Goal: Information Seeking & Learning: Learn about a topic

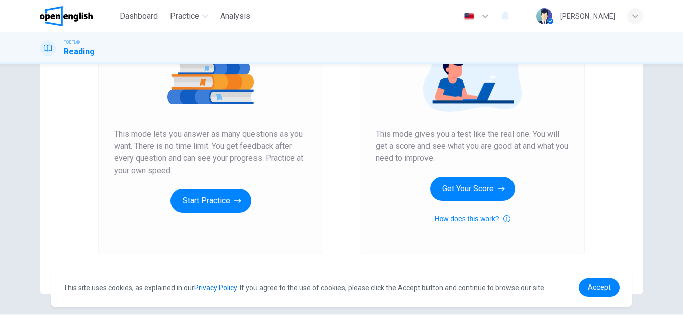
scroll to position [151, 0]
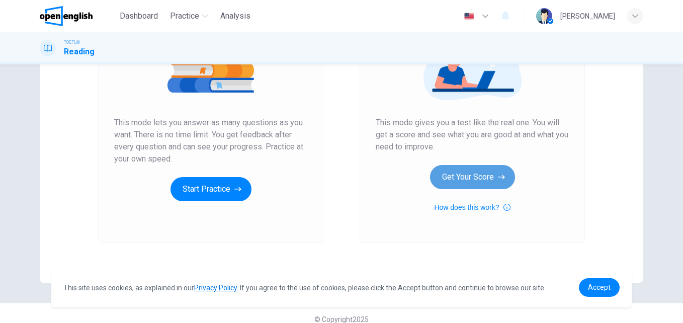
click at [486, 188] on button "Get Your Score" at bounding box center [472, 177] width 85 height 24
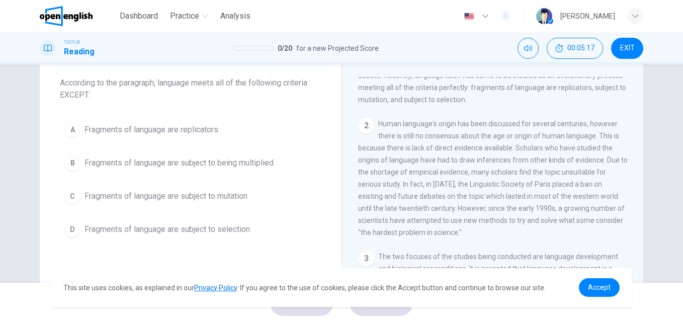
scroll to position [0, 0]
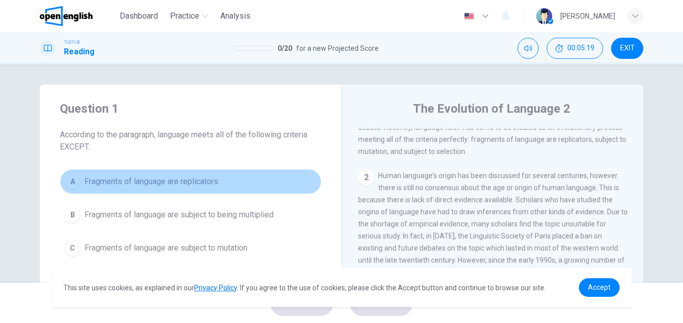
click at [164, 180] on span "Fragments of language are replicators" at bounding box center [152, 182] width 134 height 12
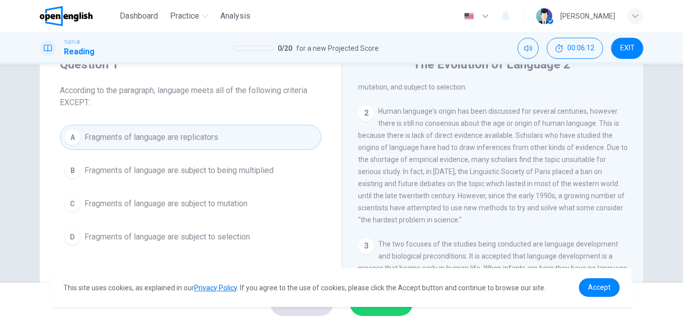
scroll to position [45, 0]
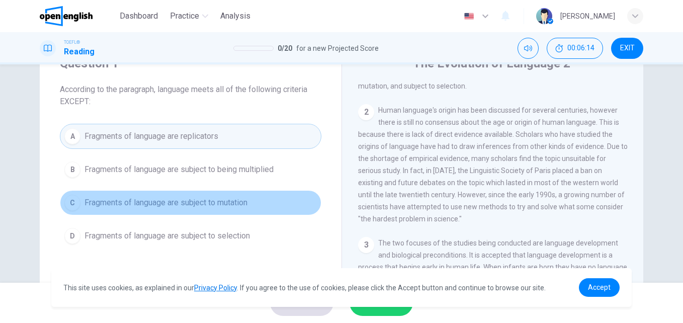
click at [223, 206] on span "Fragments of language are subject to mutation" at bounding box center [166, 203] width 163 height 12
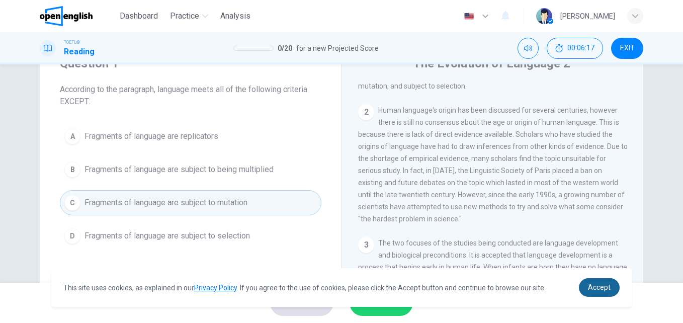
click at [589, 291] on span "Accept" at bounding box center [599, 287] width 23 height 8
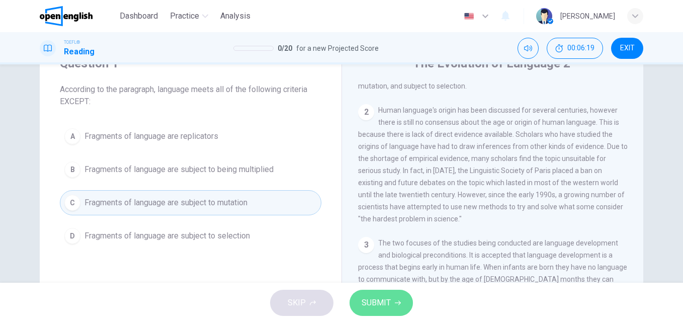
click at [392, 301] on button "SUBMIT" at bounding box center [381, 303] width 63 height 26
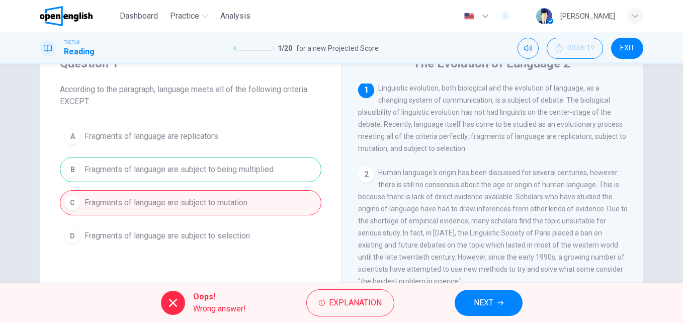
scroll to position [0, 0]
click at [272, 169] on div "A Fragments of language are replicators B Fragments of language are subject to …" at bounding box center [191, 186] width 262 height 125
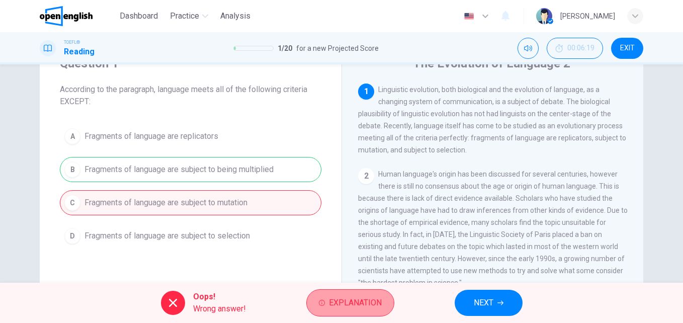
click at [367, 299] on span "Explanation" at bounding box center [355, 303] width 53 height 14
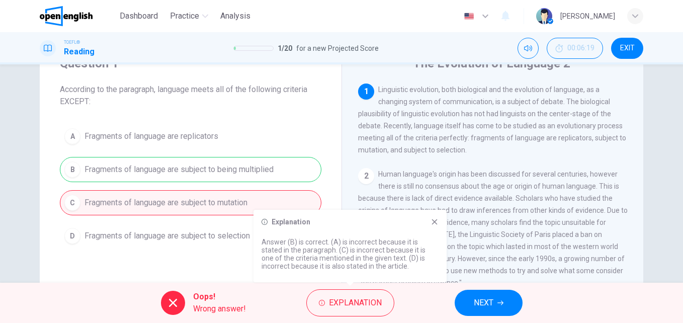
click at [434, 222] on icon at bounding box center [435, 222] width 6 height 6
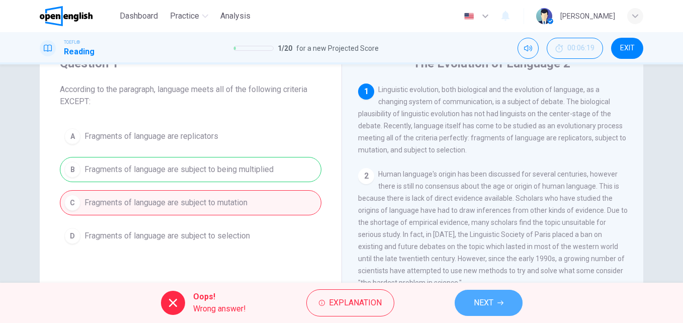
click at [502, 303] on icon "button" at bounding box center [501, 303] width 6 height 6
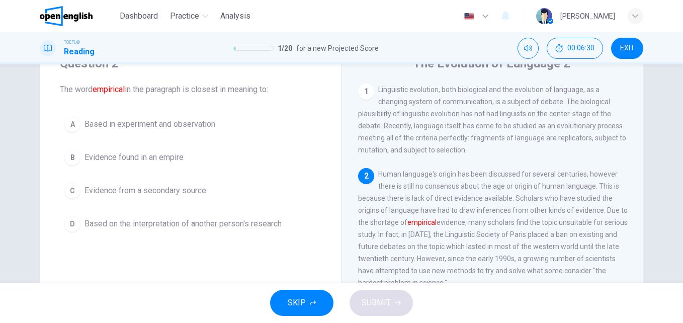
scroll to position [13, 0]
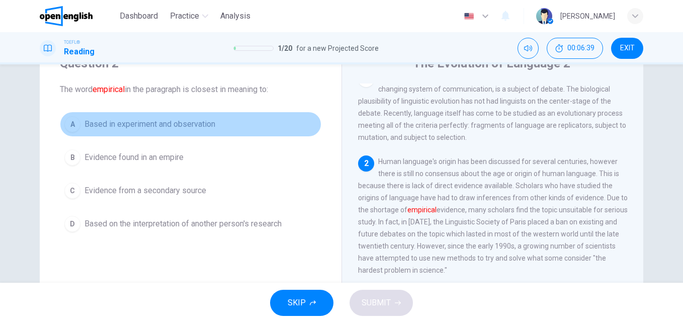
click at [188, 125] on span "Based in experiment and observation" at bounding box center [150, 124] width 131 height 12
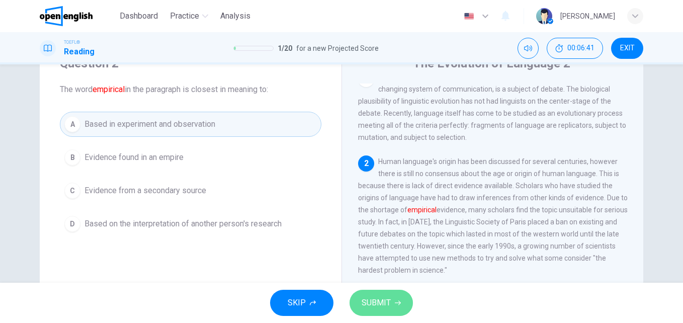
click at [382, 304] on span "SUBMIT" at bounding box center [376, 303] width 29 height 14
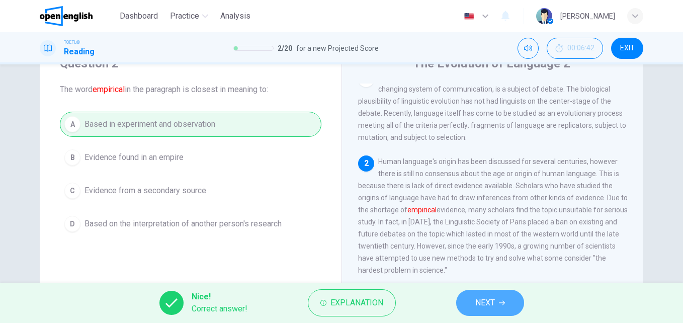
click at [489, 301] on span "NEXT" at bounding box center [486, 303] width 20 height 14
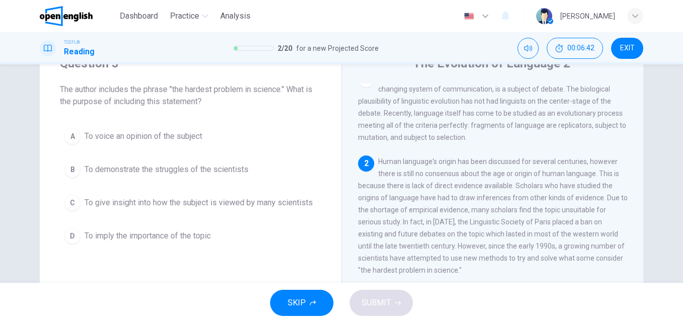
scroll to position [88, 0]
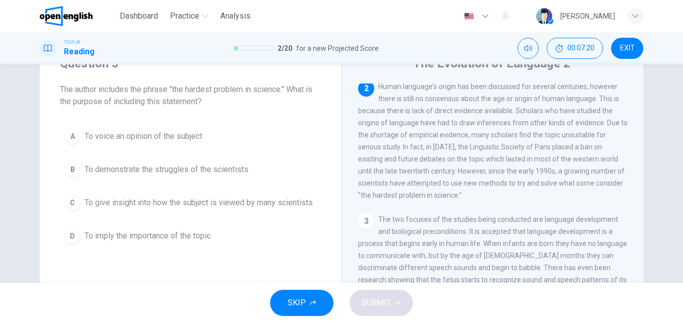
click at [174, 231] on span "To imply the importance of the topic" at bounding box center [148, 236] width 126 height 12
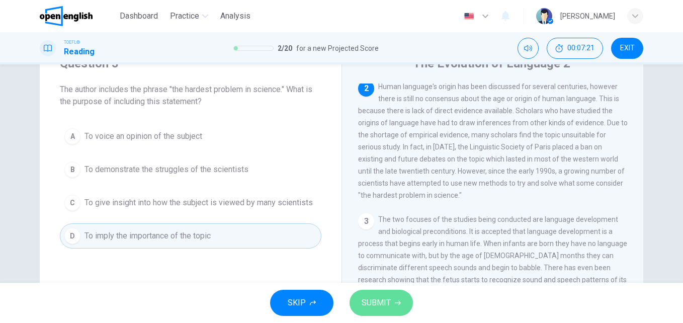
click at [370, 304] on span "SUBMIT" at bounding box center [376, 303] width 29 height 14
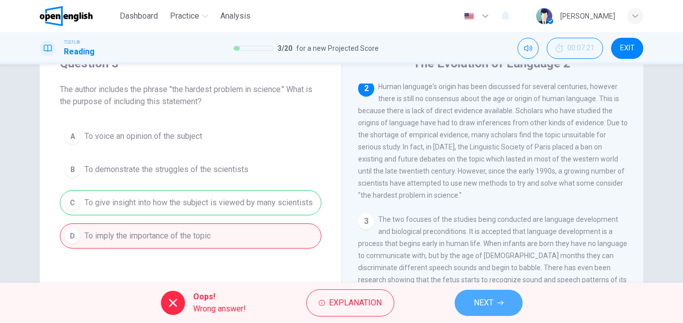
click at [473, 309] on button "NEXT" at bounding box center [489, 303] width 68 height 26
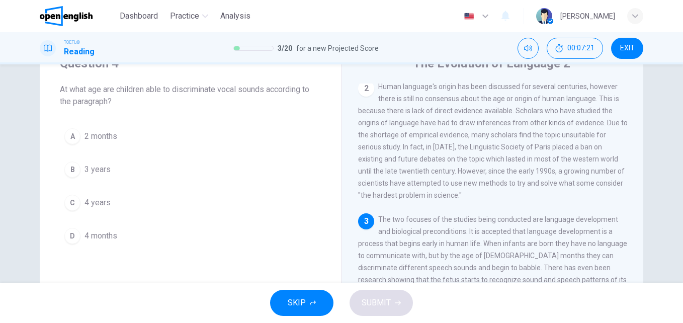
scroll to position [112, 0]
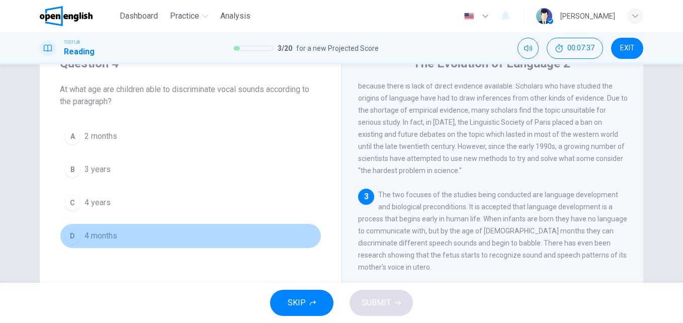
click at [104, 236] on span "4 months" at bounding box center [101, 236] width 33 height 12
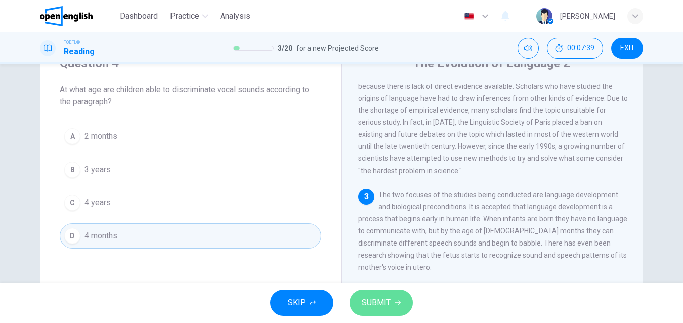
click at [382, 300] on span "SUBMIT" at bounding box center [376, 303] width 29 height 14
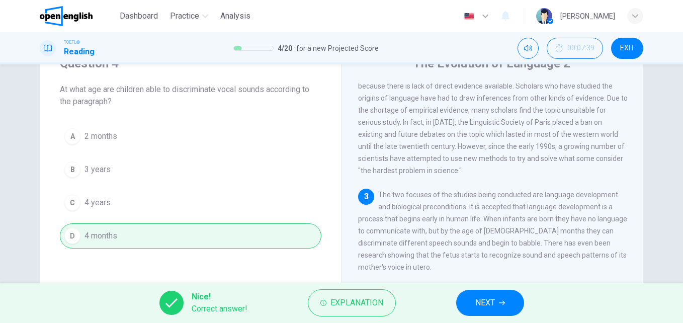
click at [517, 298] on button "NEXT" at bounding box center [490, 303] width 68 height 26
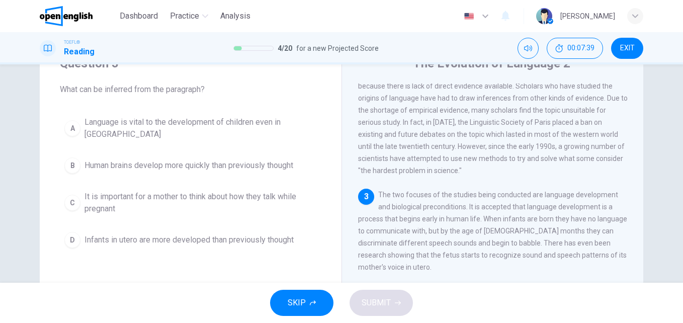
scroll to position [0, 0]
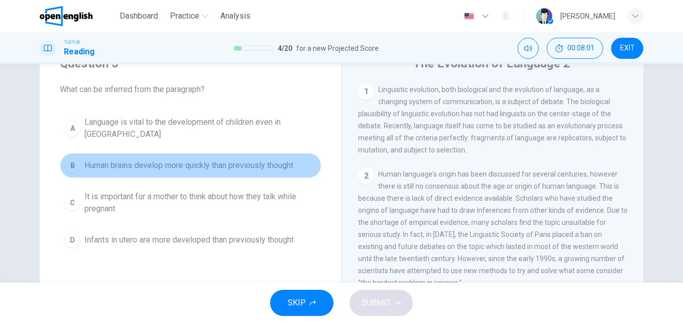
click at [266, 163] on span "Human brains develop more quickly than previously thought" at bounding box center [189, 166] width 209 height 12
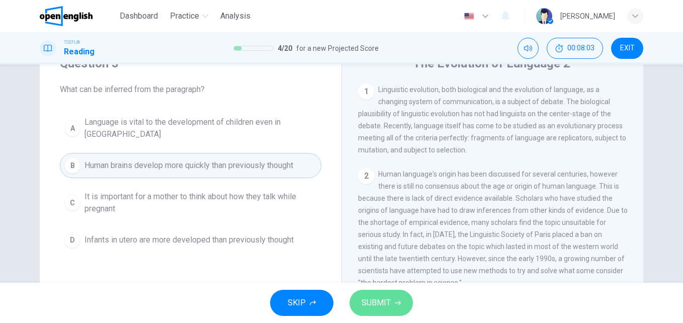
click at [393, 313] on button "SUBMIT" at bounding box center [381, 303] width 63 height 26
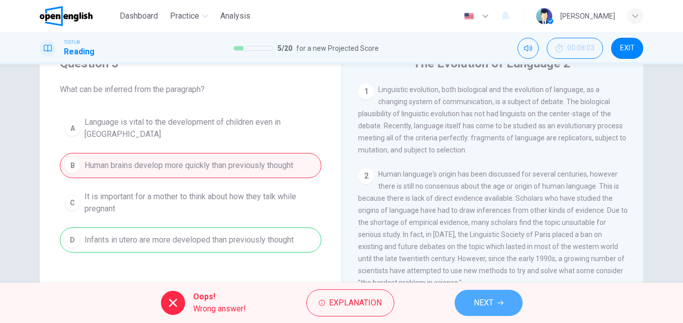
click at [494, 304] on button "NEXT" at bounding box center [489, 303] width 68 height 26
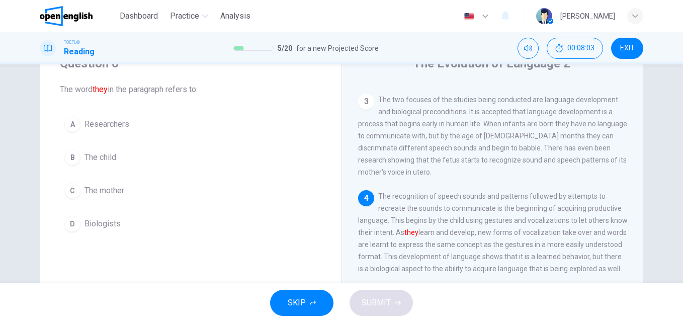
scroll to position [225, 0]
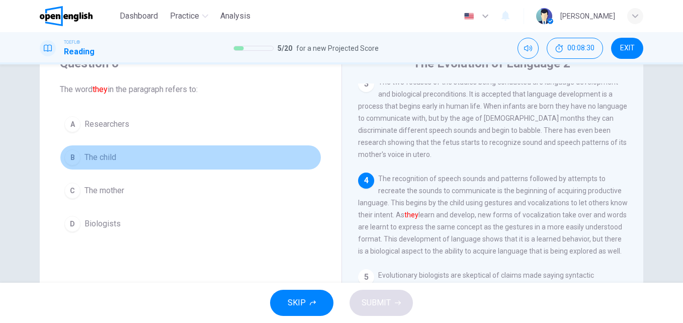
click at [113, 156] on span "The child" at bounding box center [101, 157] width 32 height 12
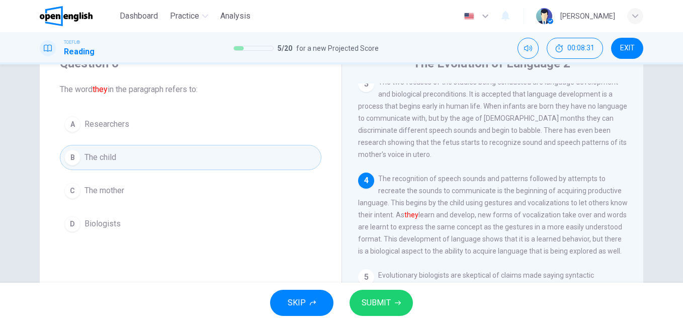
click at [377, 294] on button "SUBMIT" at bounding box center [381, 303] width 63 height 26
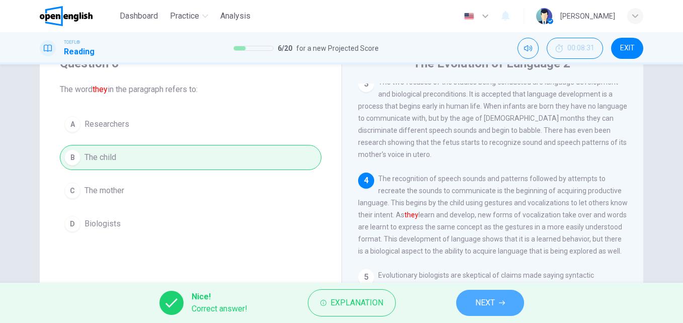
click at [493, 315] on button "NEXT" at bounding box center [490, 303] width 68 height 26
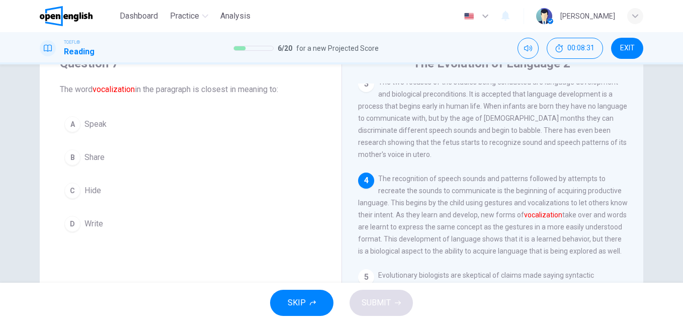
scroll to position [313, 0]
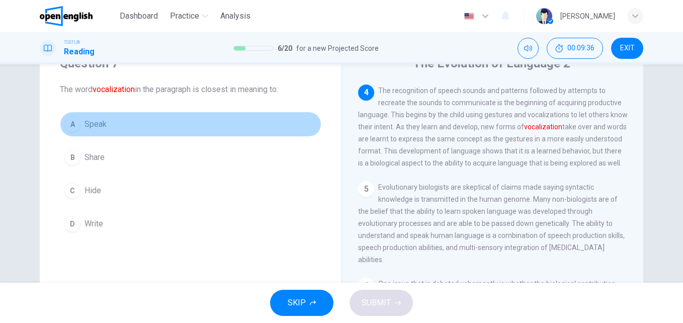
click at [97, 124] on span "Speak" at bounding box center [96, 124] width 22 height 12
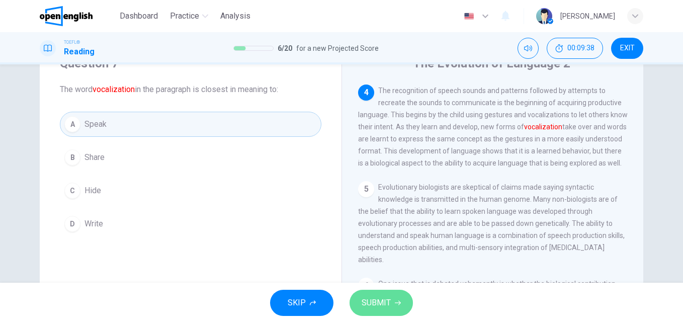
click at [391, 298] on button "SUBMIT" at bounding box center [381, 303] width 63 height 26
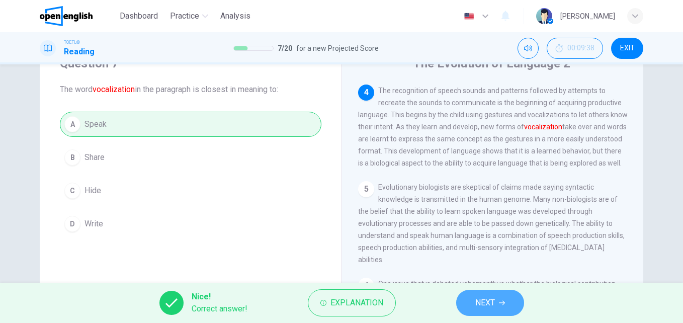
click at [481, 299] on span "NEXT" at bounding box center [486, 303] width 20 height 14
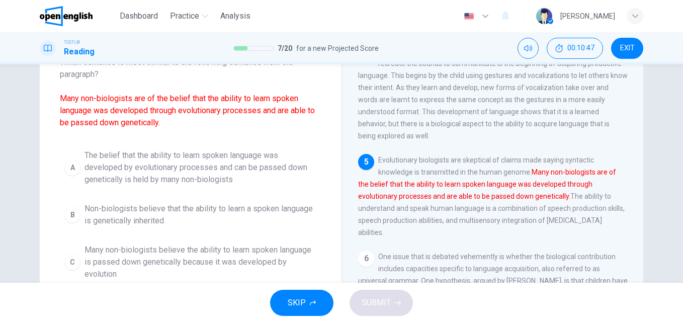
scroll to position [62, 0]
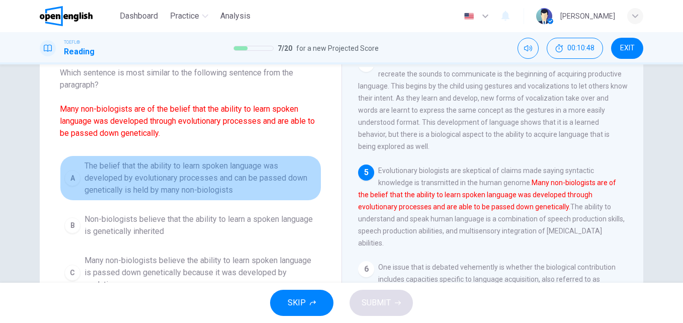
click at [271, 172] on span "The belief that the ability to learn spoken language was developed by evolution…" at bounding box center [201, 178] width 232 height 36
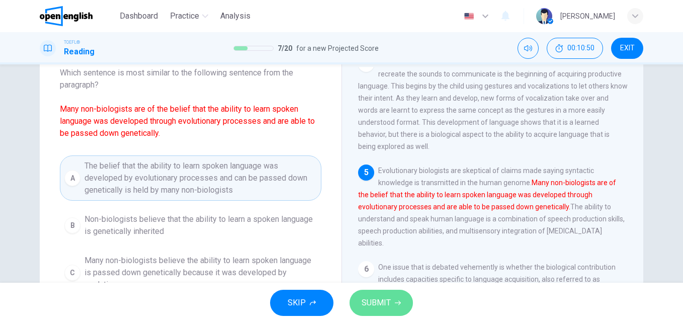
click at [387, 301] on span "SUBMIT" at bounding box center [376, 303] width 29 height 14
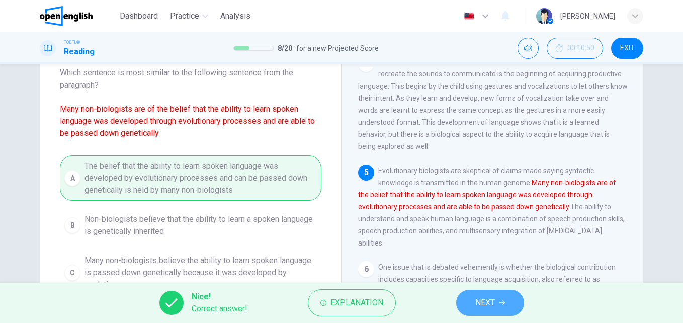
click at [478, 303] on span "NEXT" at bounding box center [486, 303] width 20 height 14
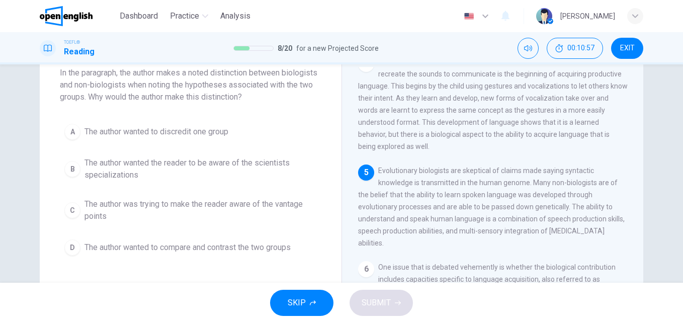
drag, startPoint x: 678, startPoint y: 165, endPoint x: 682, endPoint y: 138, distance: 27.5
click at [682, 138] on div "Question 9 In the paragraph, the author makes a noted distinction between biolo…" at bounding box center [341, 173] width 683 height 218
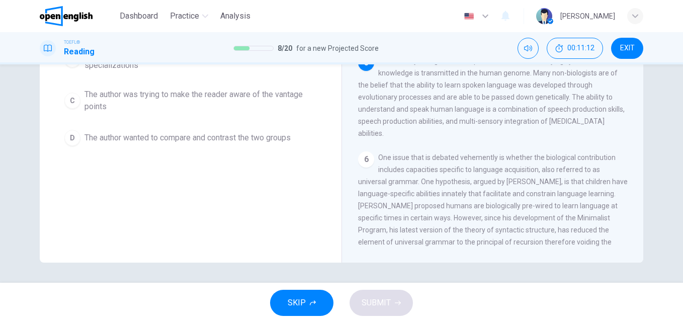
scroll to position [120, 0]
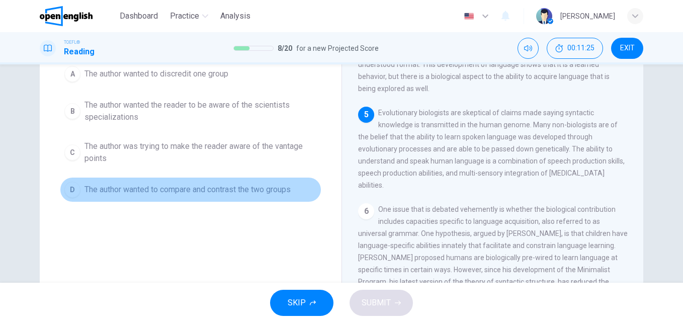
click at [198, 194] on span "The author wanted to compare and contrast the two groups" at bounding box center [188, 190] width 206 height 12
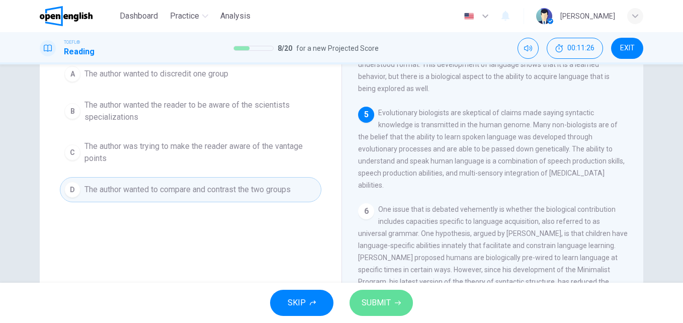
click at [384, 309] on span "SUBMIT" at bounding box center [376, 303] width 29 height 14
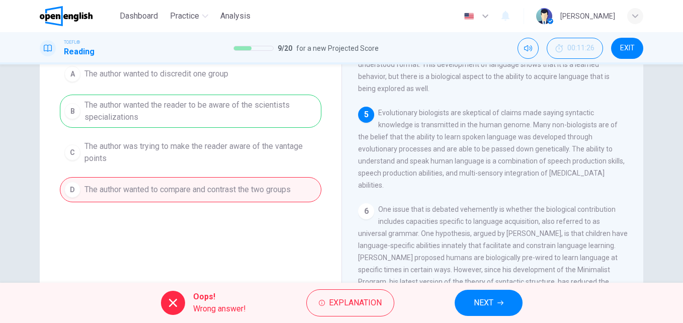
click at [500, 305] on icon "button" at bounding box center [501, 303] width 6 height 6
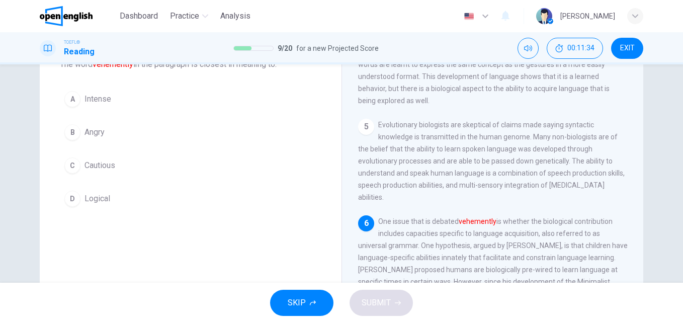
scroll to position [0, 0]
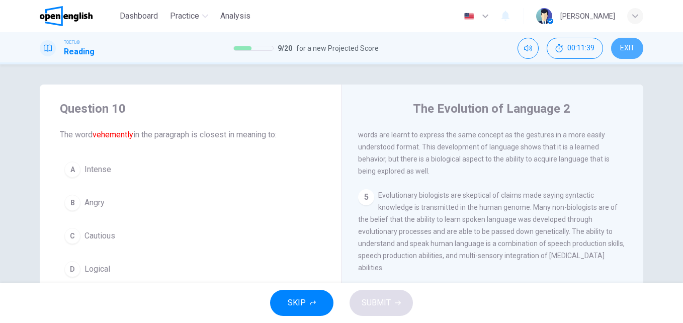
click at [620, 51] on span "EXIT" at bounding box center [627, 48] width 15 height 8
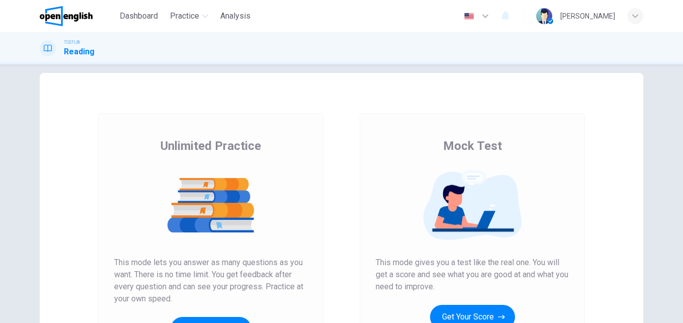
scroll to position [2, 0]
